Goal: Communication & Community: Answer question/provide support

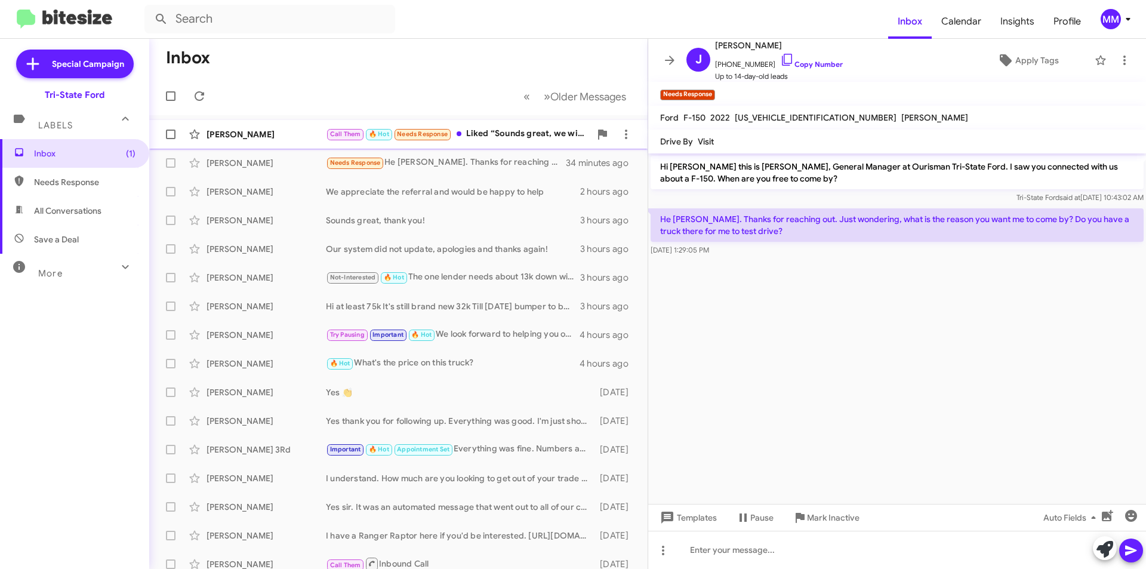
click at [513, 129] on div "Call Them 🔥 Hot Needs Response Liked “Sounds great, we will be here”" at bounding box center [458, 134] width 264 height 14
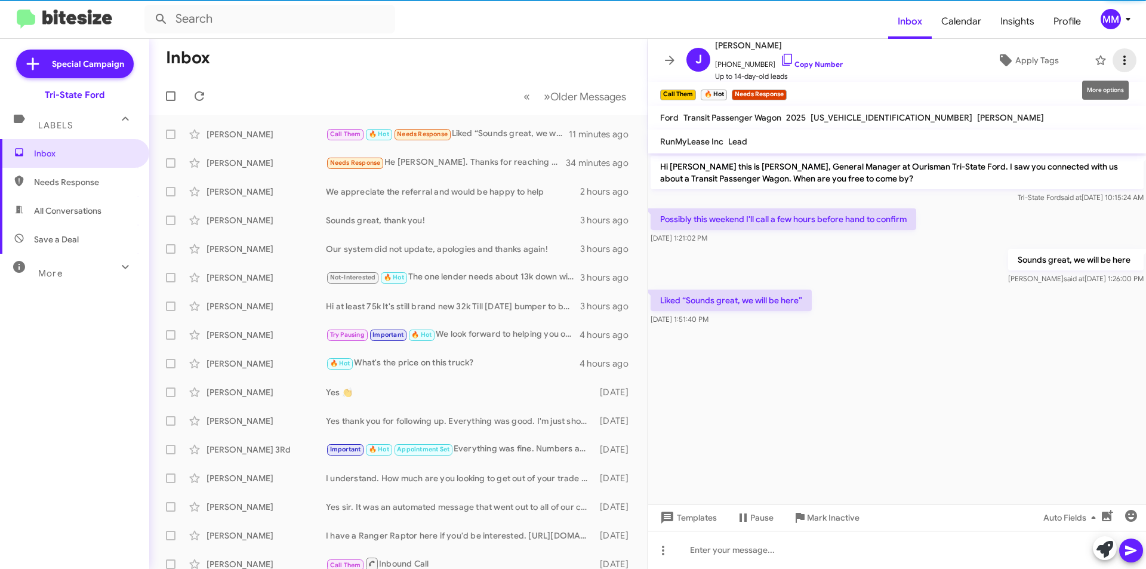
click at [1120, 58] on icon at bounding box center [1124, 60] width 14 height 14
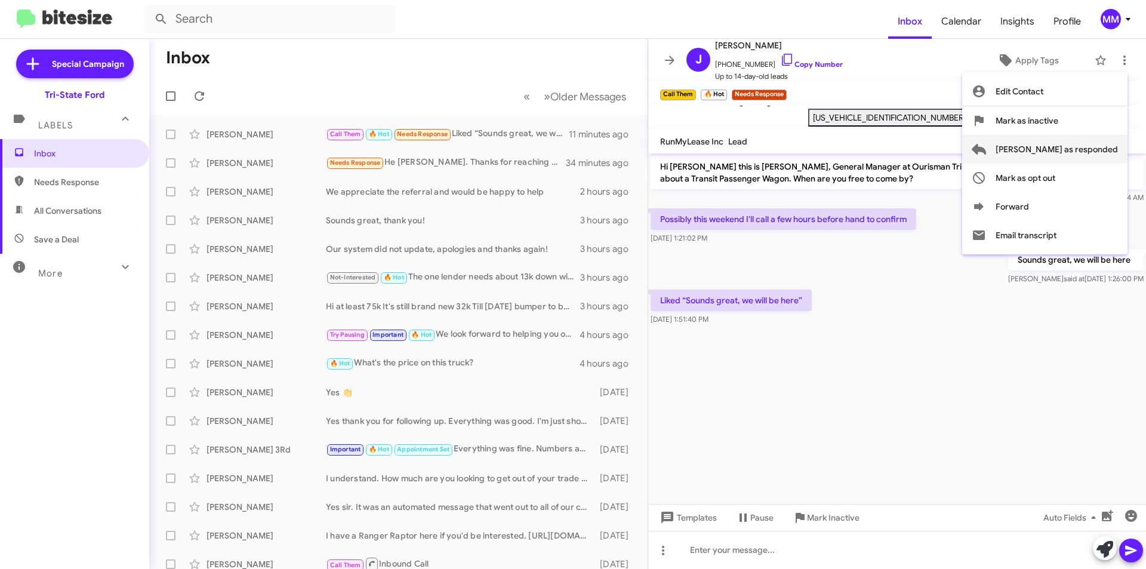
click at [1083, 153] on span "[PERSON_NAME] as responded" at bounding box center [1057, 149] width 122 height 29
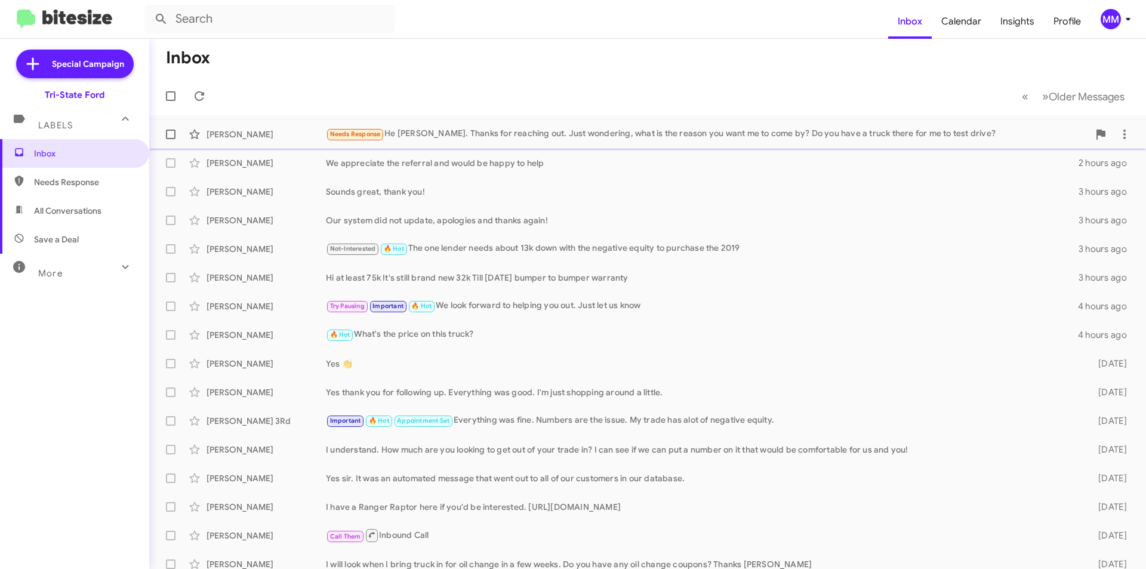
click at [503, 138] on div "Needs Response He [PERSON_NAME]. Thanks for reaching out. Just wondering, what …" at bounding box center [707, 134] width 763 height 14
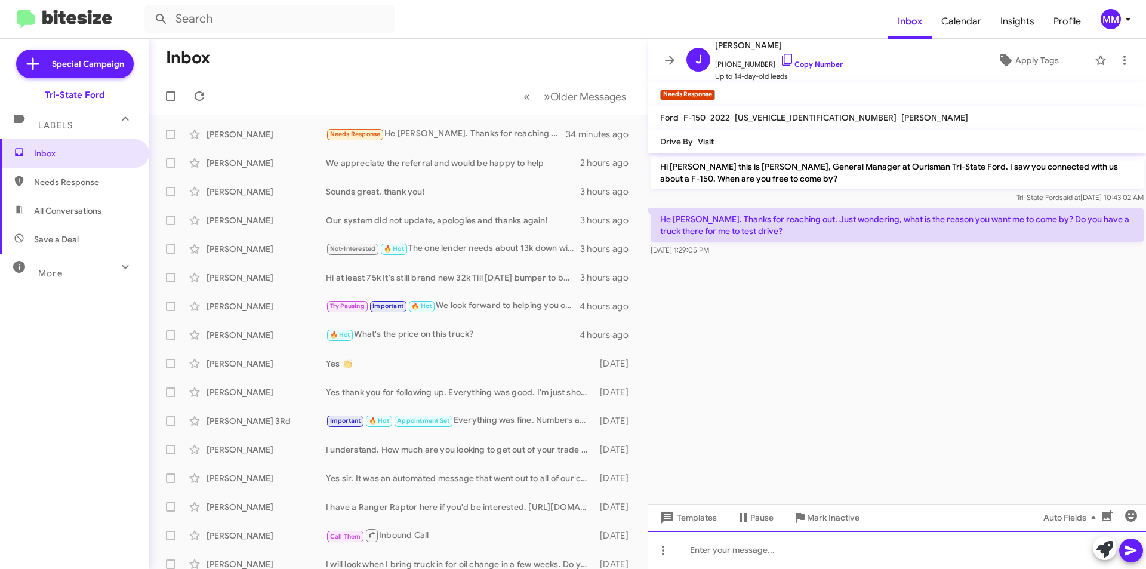
click at [731, 552] on div at bounding box center [897, 550] width 498 height 38
click at [1064, 554] on div "We get new preowned trucks in constantly and just wanted to see if you wanted t…" at bounding box center [897, 550] width 498 height 38
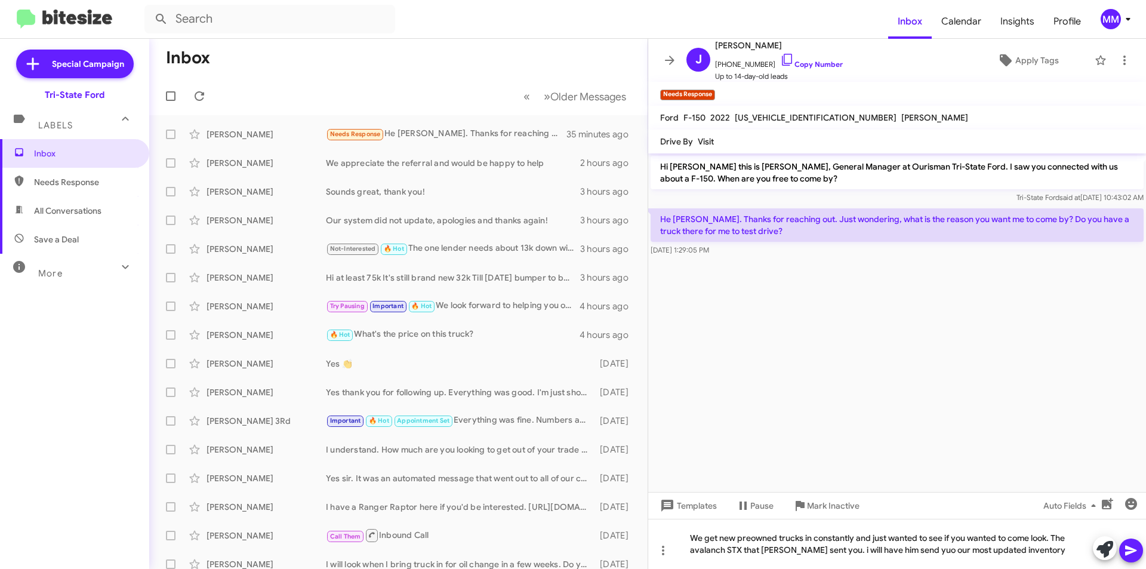
click at [1131, 550] on icon at bounding box center [1131, 550] width 14 height 14
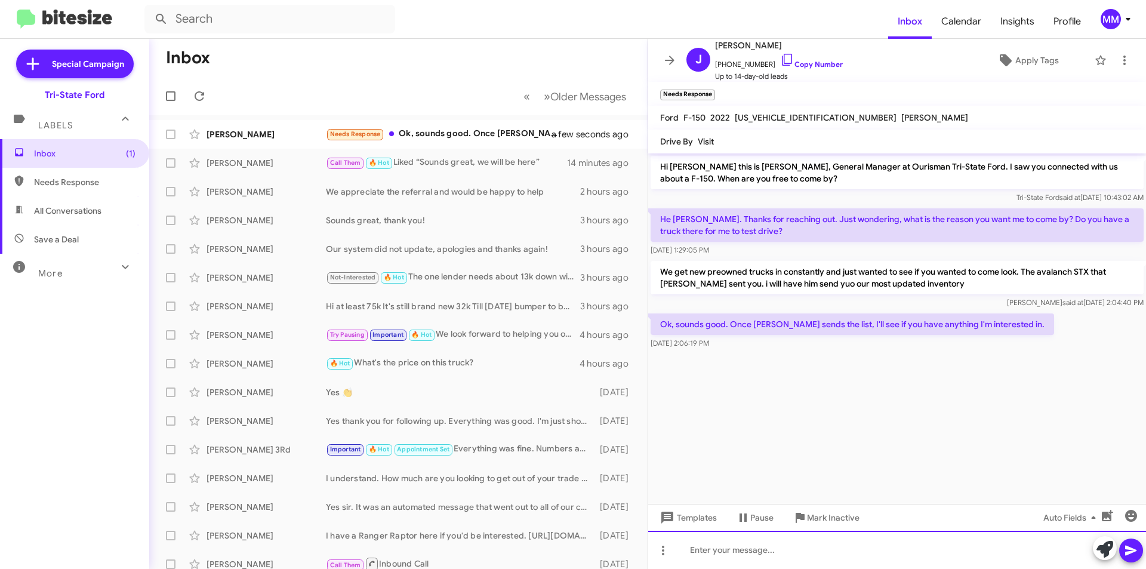
click at [753, 552] on div at bounding box center [897, 550] width 498 height 38
